Goal: Find specific page/section: Find specific page/section

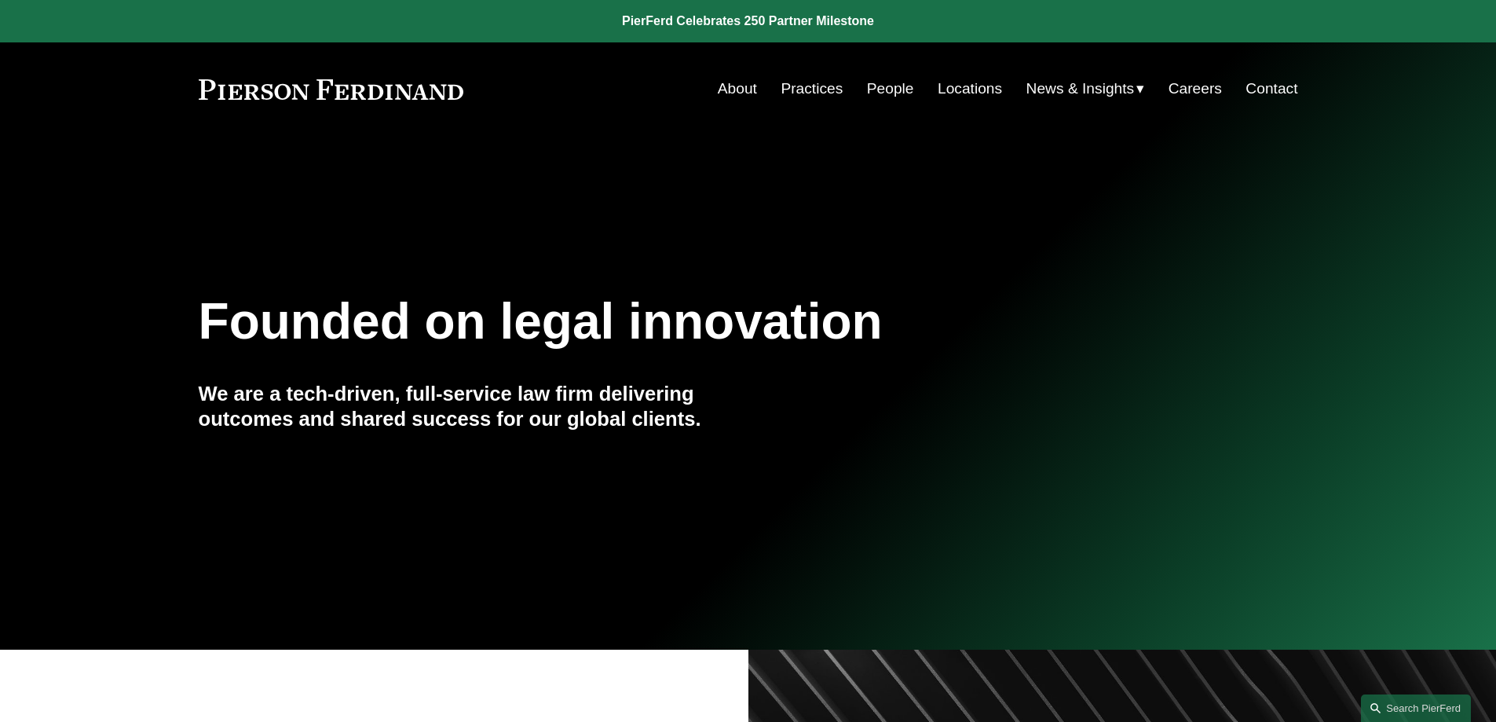
click at [883, 89] on link "People" at bounding box center [890, 89] width 47 height 30
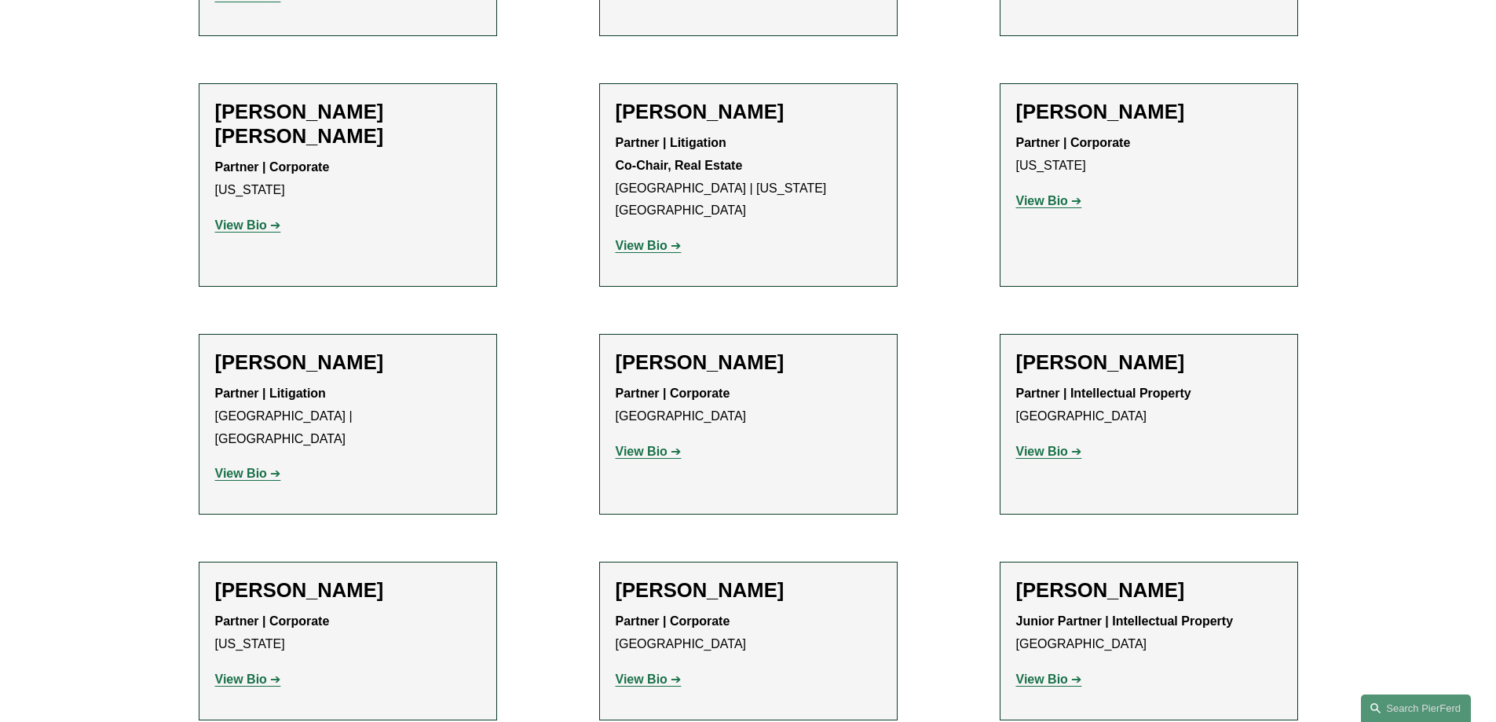
scroll to position [9791, 0]
